Goal: Transaction & Acquisition: Purchase product/service

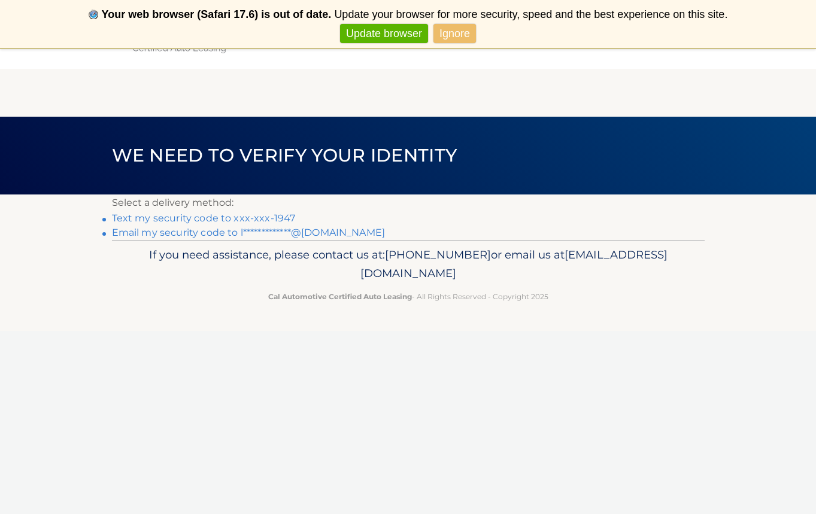
click at [279, 218] on link "Text my security code to xxx-xxx-1947" at bounding box center [204, 217] width 184 height 11
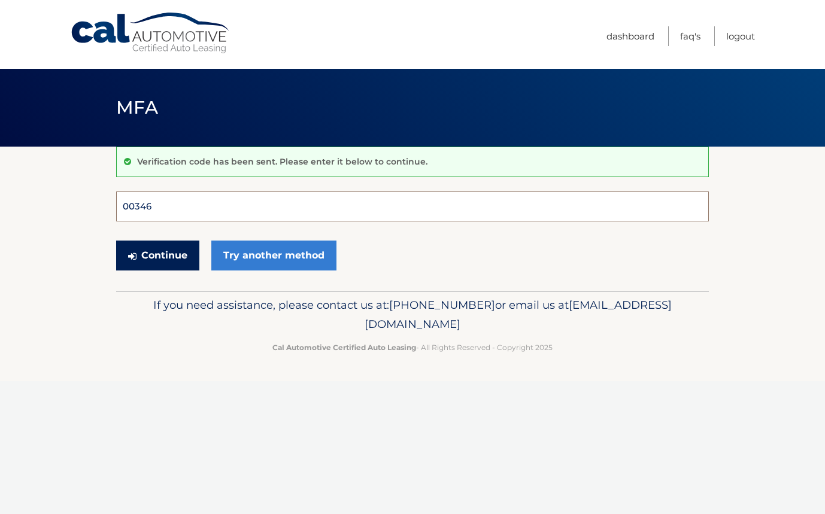
type input "003467"
click at [157, 255] on button "Continue" at bounding box center [157, 256] width 83 height 30
click at [163, 262] on button "Continue" at bounding box center [157, 256] width 83 height 30
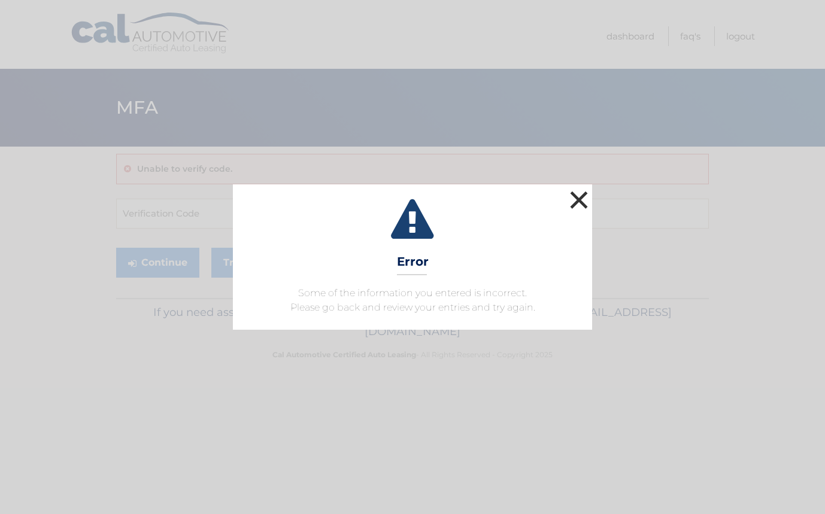
click at [584, 200] on button "×" at bounding box center [579, 200] width 24 height 24
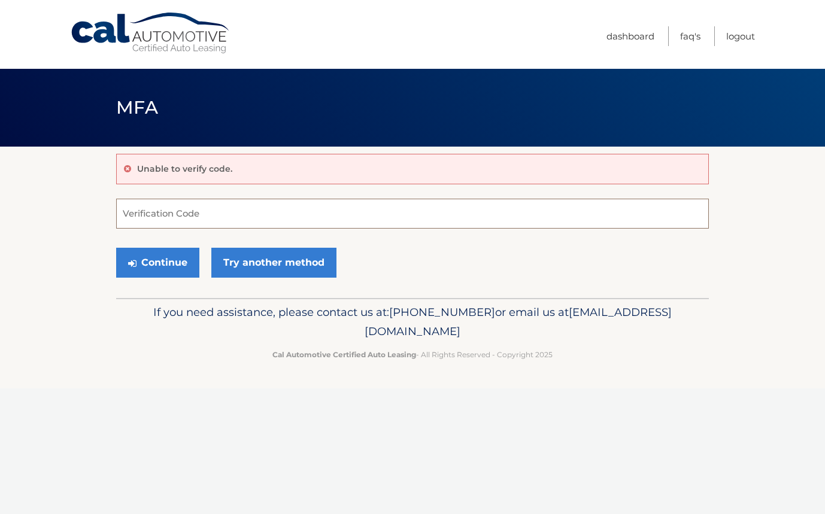
click at [212, 214] on input "Verification Code" at bounding box center [412, 214] width 592 height 30
click at [195, 219] on input "Verification Code" at bounding box center [412, 214] width 592 height 30
type input "003467"
click at [172, 263] on button "Continue" at bounding box center [157, 263] width 83 height 30
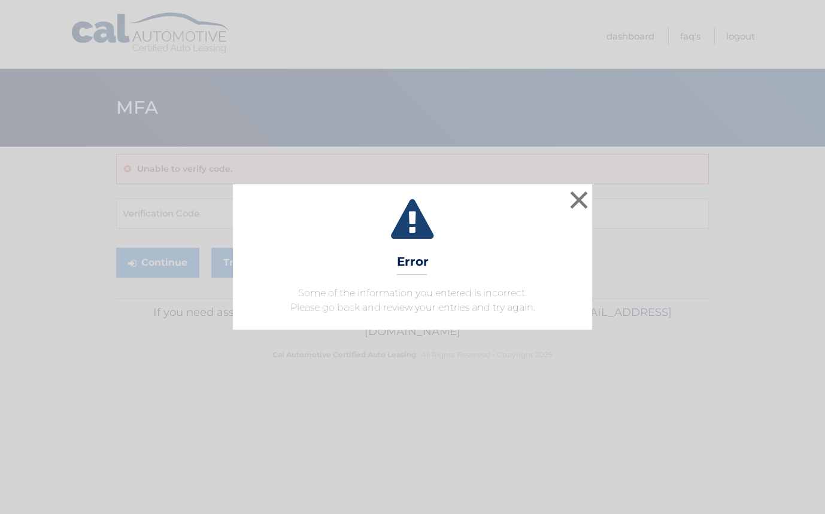
drag, startPoint x: 577, startPoint y: 200, endPoint x: 534, endPoint y: 197, distance: 43.2
click at [577, 200] on button "×" at bounding box center [579, 200] width 24 height 24
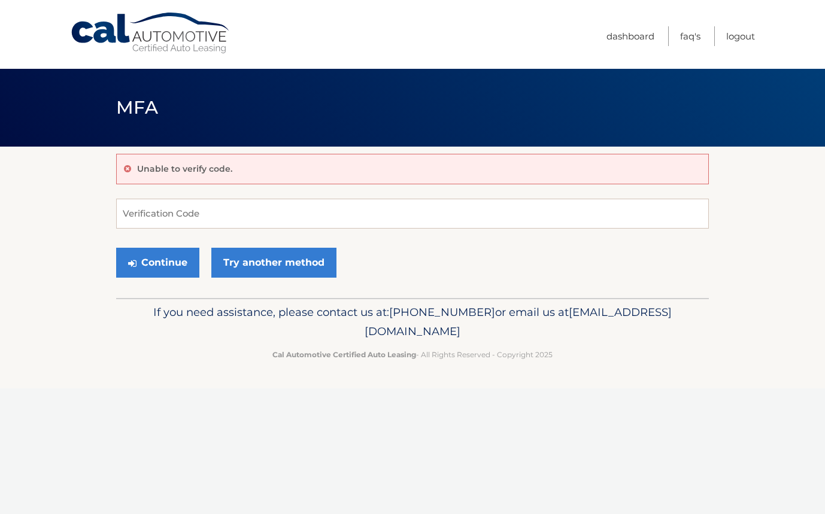
click at [126, 168] on icon at bounding box center [127, 169] width 7 height 8
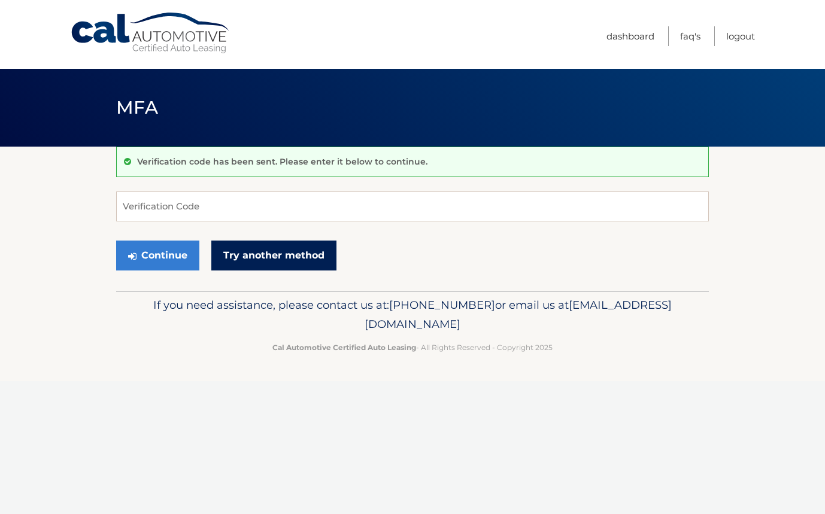
click at [230, 251] on link "Try another method" at bounding box center [273, 256] width 125 height 30
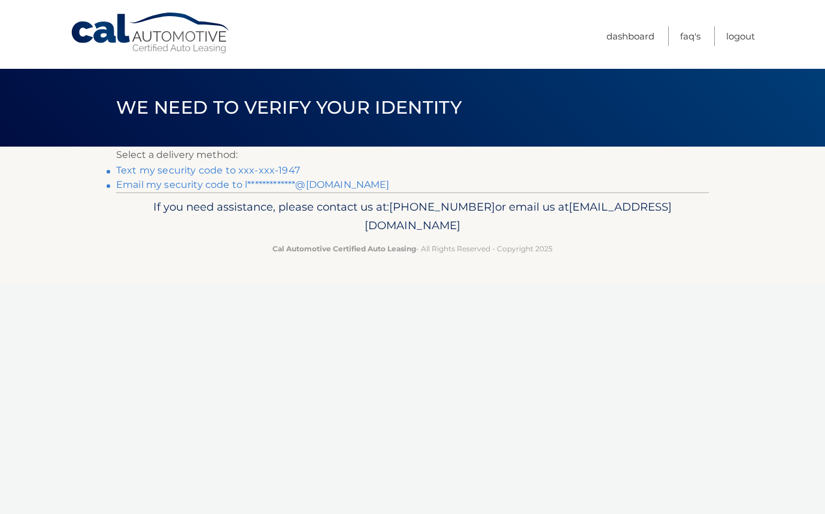
click at [330, 185] on link "**********" at bounding box center [252, 184] width 273 height 11
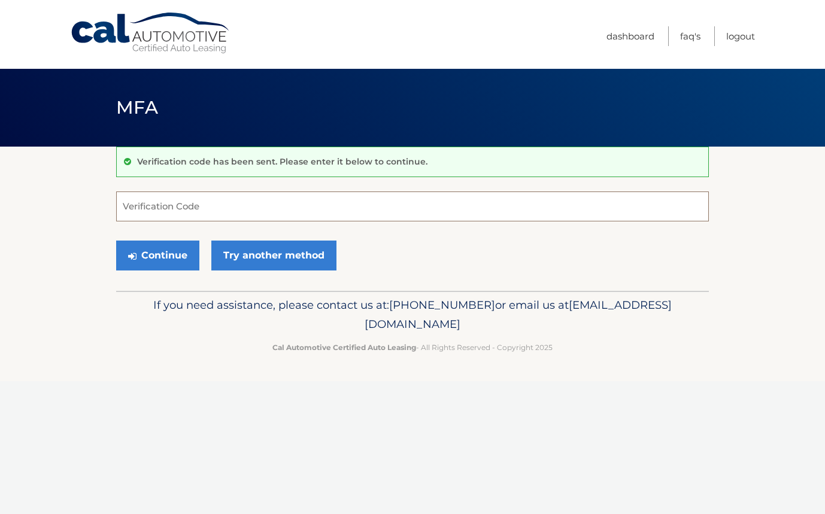
paste input "718755"
type input "718755"
click at [174, 256] on button "Continue" at bounding box center [157, 256] width 83 height 30
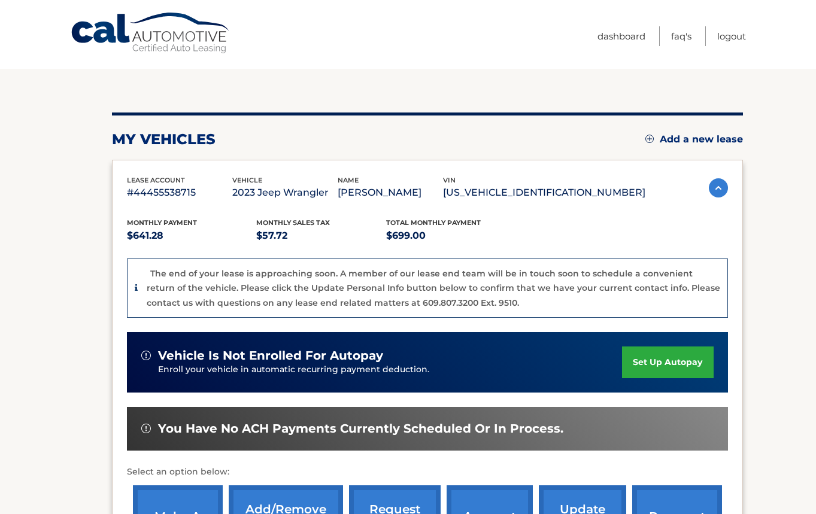
scroll to position [177, 0]
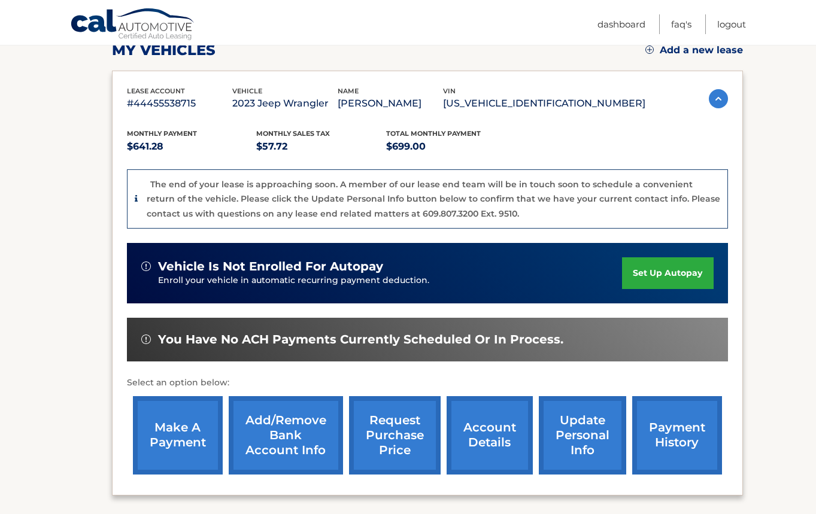
click at [164, 440] on link "make a payment" at bounding box center [178, 435] width 90 height 78
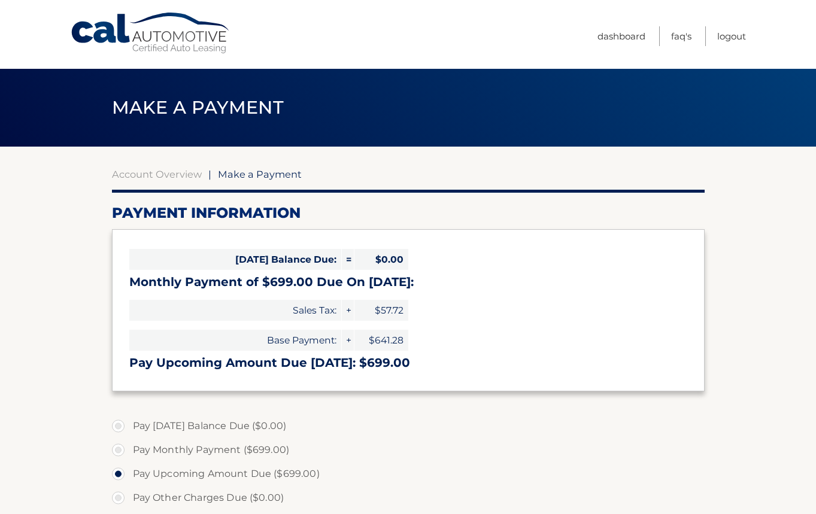
select select "ZmQ2NGZmNzYtYjZhNS00MDVhLWI3MWQtNzVlMmU3OGQ3OGU5"
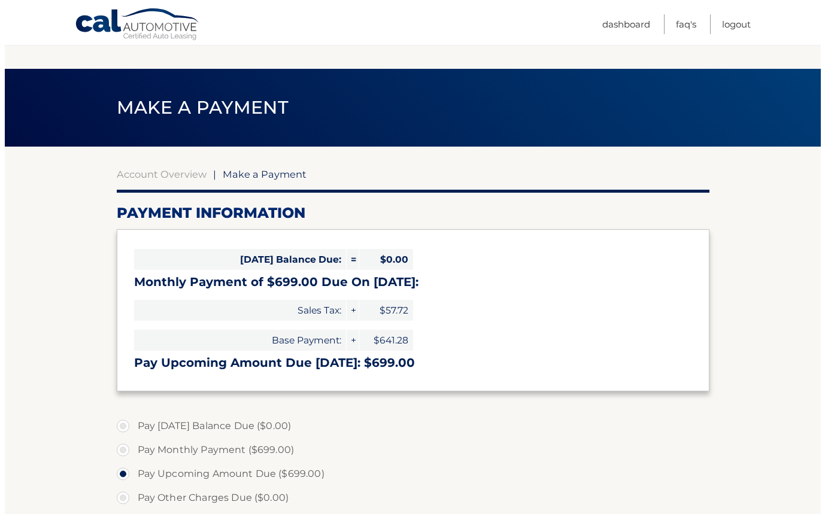
scroll to position [288, 0]
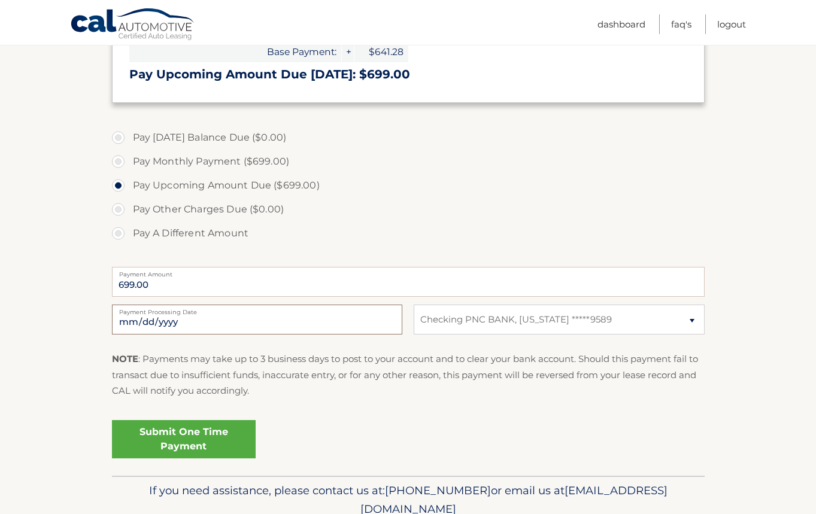
click at [197, 324] on input "2025-10-14" at bounding box center [257, 320] width 290 height 30
click at [308, 321] on input "2025-10-24" at bounding box center [257, 320] width 290 height 30
type input "2025-10-17"
click at [259, 405] on div "NOTE : Payments may take up to 3 business days to post to your account and to c…" at bounding box center [408, 379] width 592 height 56
click at [209, 442] on link "Submit One Time Payment" at bounding box center [184, 439] width 144 height 38
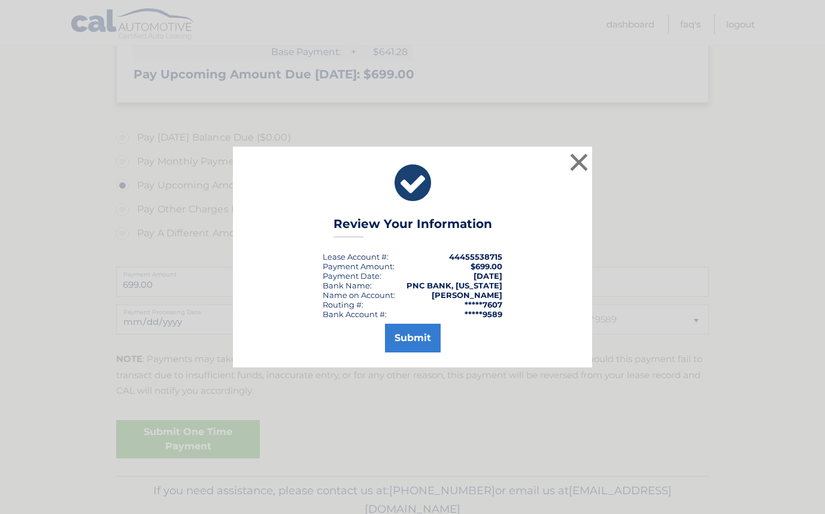
click at [400, 338] on button "Submit" at bounding box center [413, 338] width 56 height 29
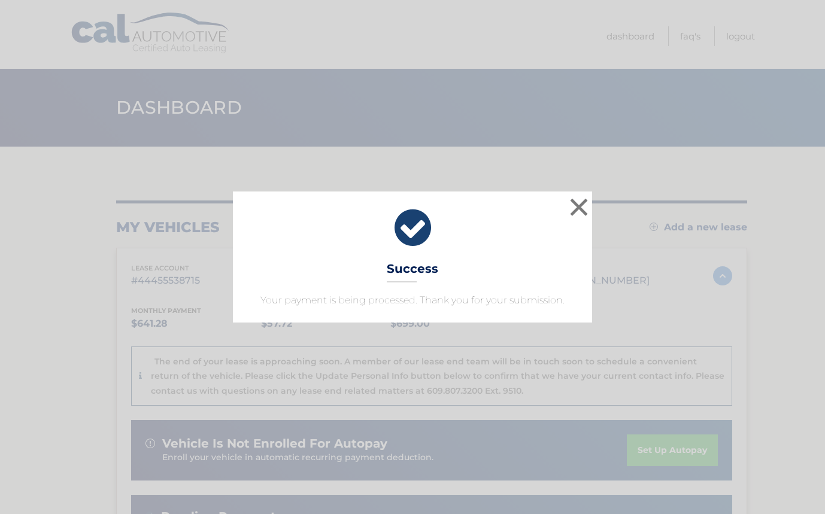
click at [577, 205] on button "×" at bounding box center [579, 207] width 24 height 24
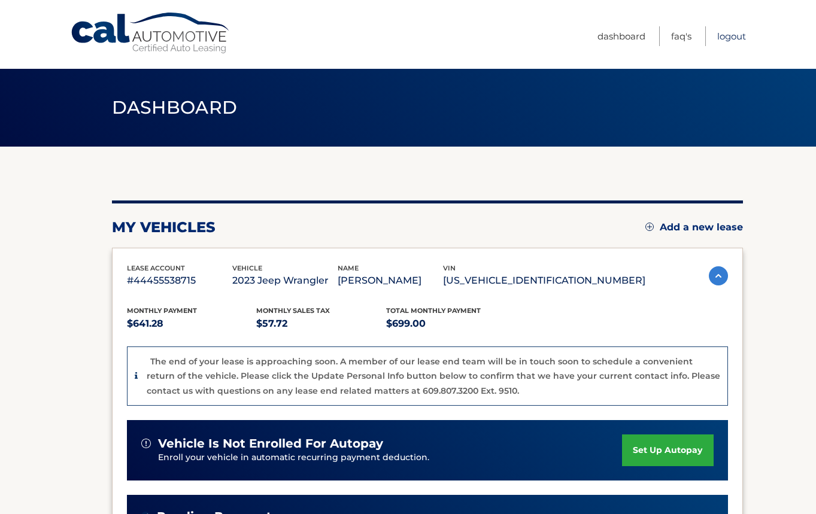
click at [735, 35] on link "Logout" at bounding box center [731, 36] width 29 height 20
